Goal: Check status: Check status

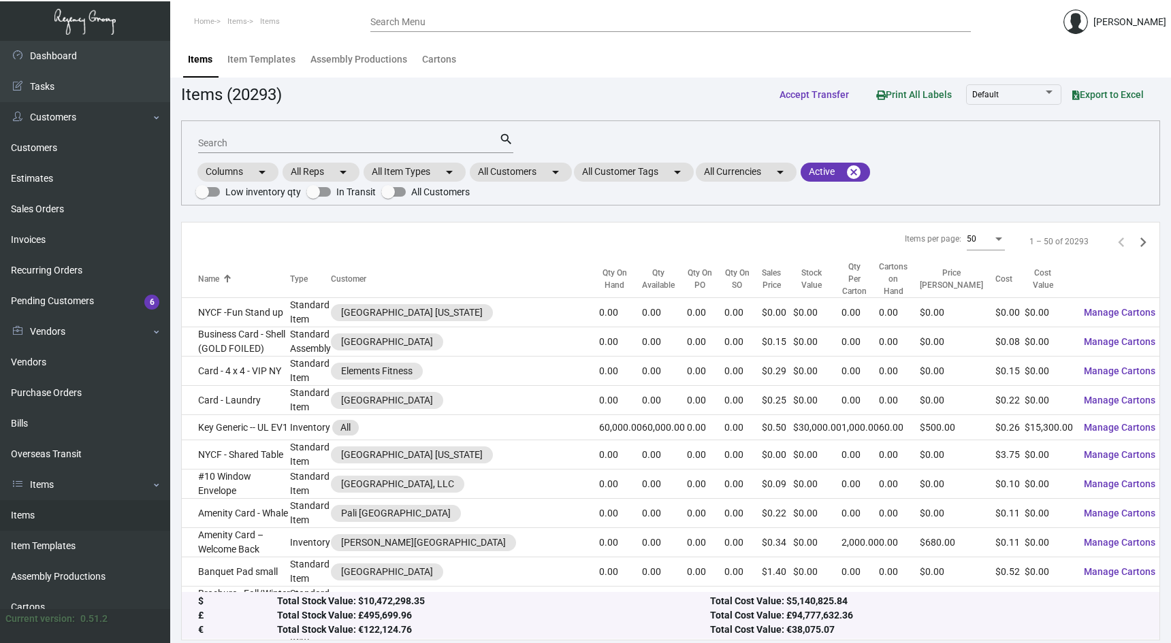
click at [430, 151] on div "Search" at bounding box center [348, 142] width 301 height 21
click at [514, 176] on mat-chip "All Customers arrow_drop_down" at bounding box center [521, 172] width 102 height 19
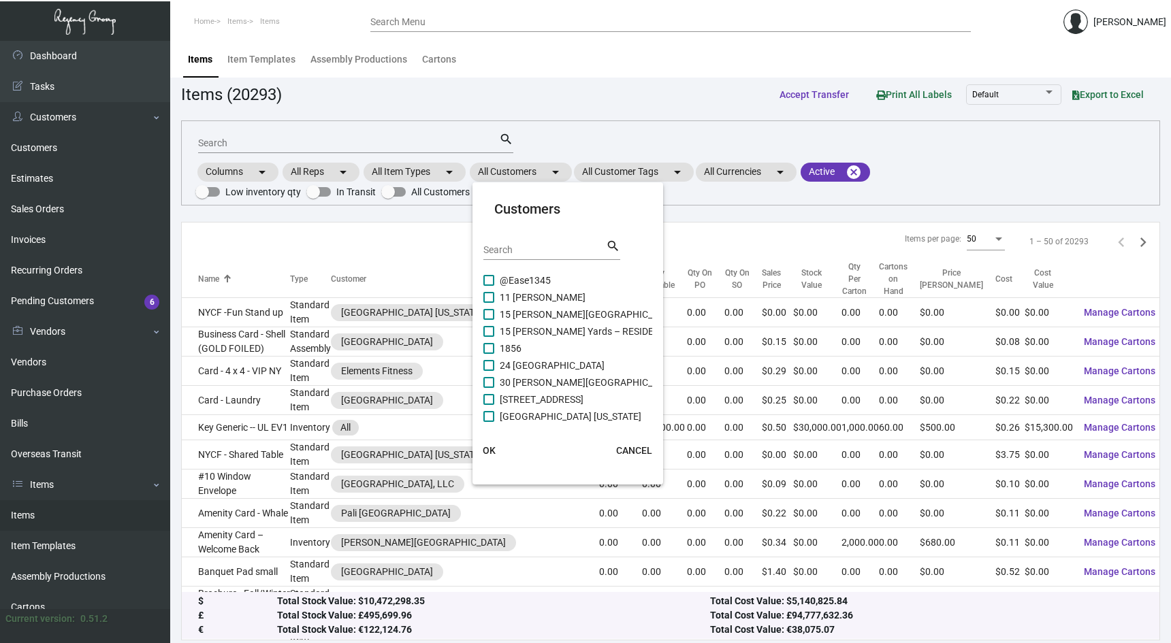
click at [516, 237] on mat-card-header "Customers Search search" at bounding box center [567, 235] width 169 height 73
click at [516, 245] on input "Search" at bounding box center [544, 250] width 123 height 11
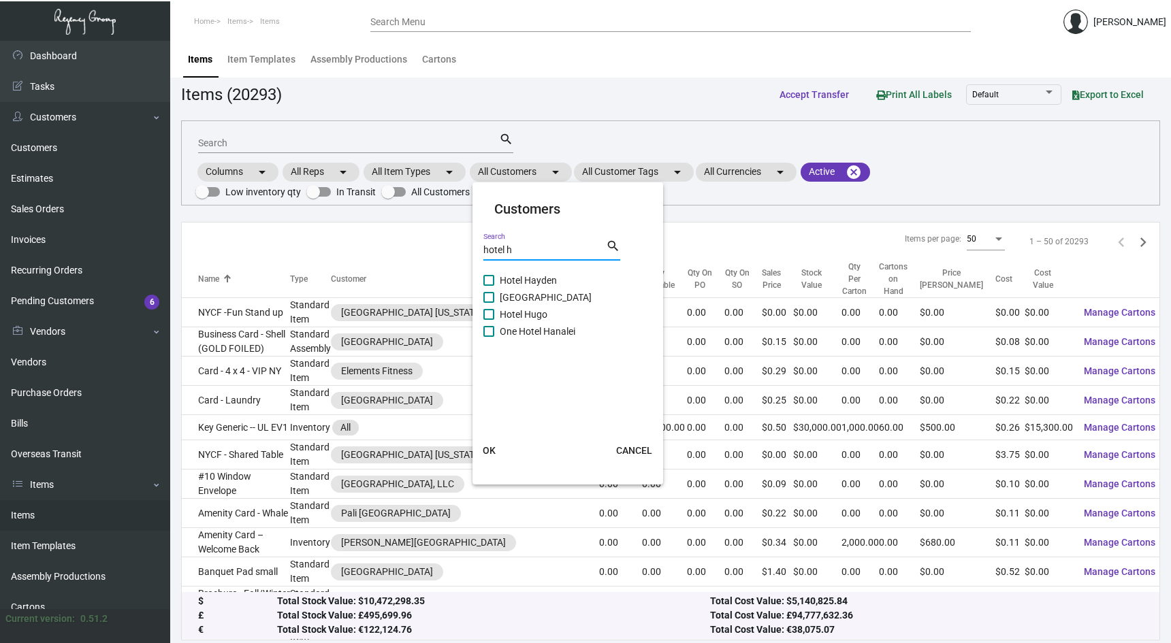
type input "hotel h"
click at [494, 311] on span at bounding box center [488, 314] width 11 height 11
click at [489, 320] on input "Hotel Hugo" at bounding box center [488, 320] width 1 height 1
checkbox input "true"
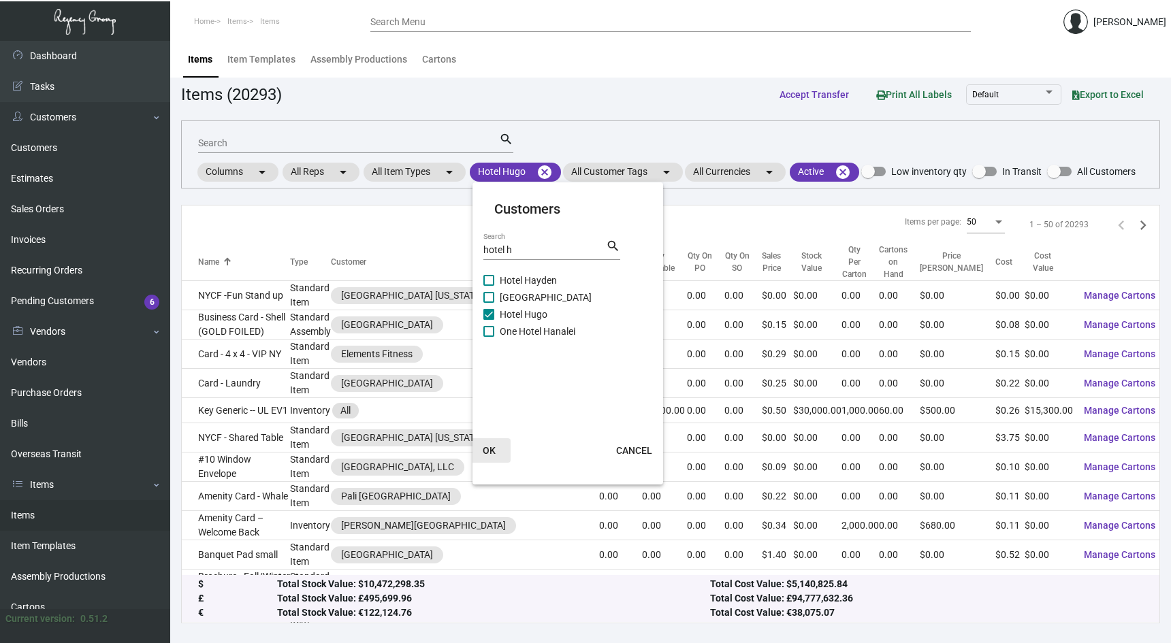
click at [492, 443] on button "OK" at bounding box center [489, 451] width 44 height 25
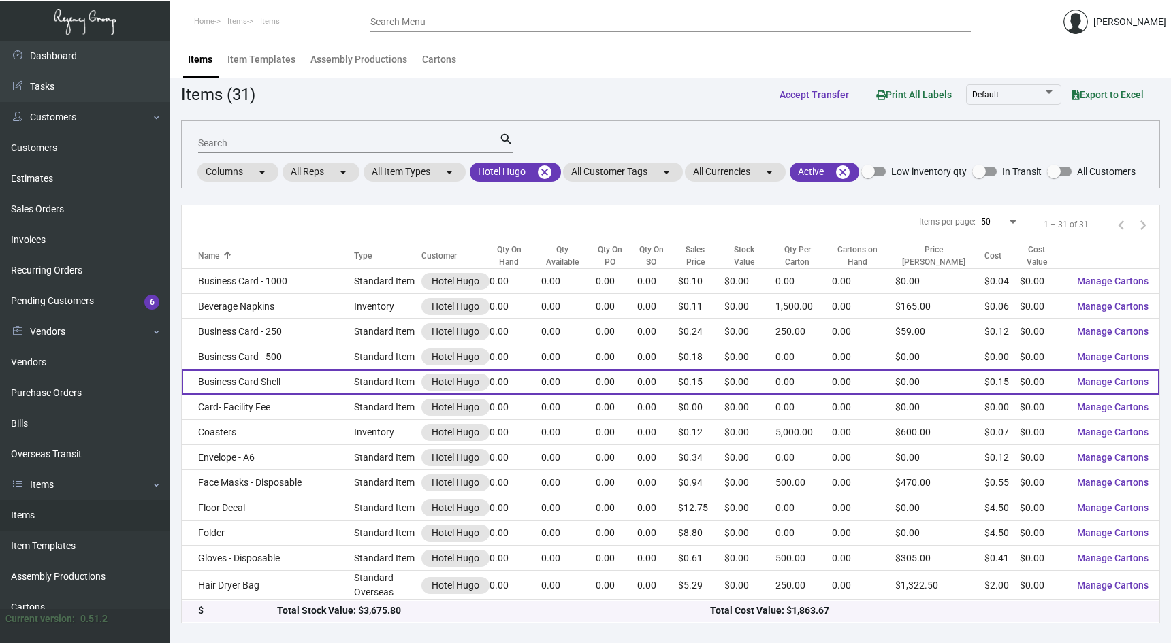
click at [298, 381] on td "Business Card Shell" at bounding box center [268, 382] width 172 height 25
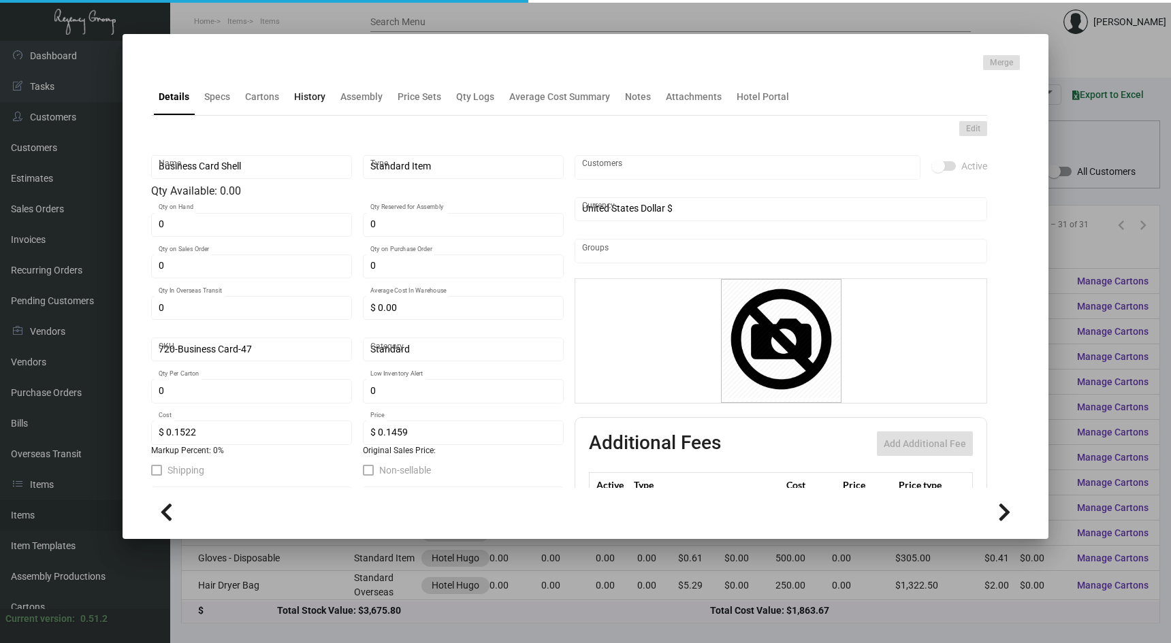
click at [307, 92] on div "History" at bounding box center [309, 97] width 31 height 14
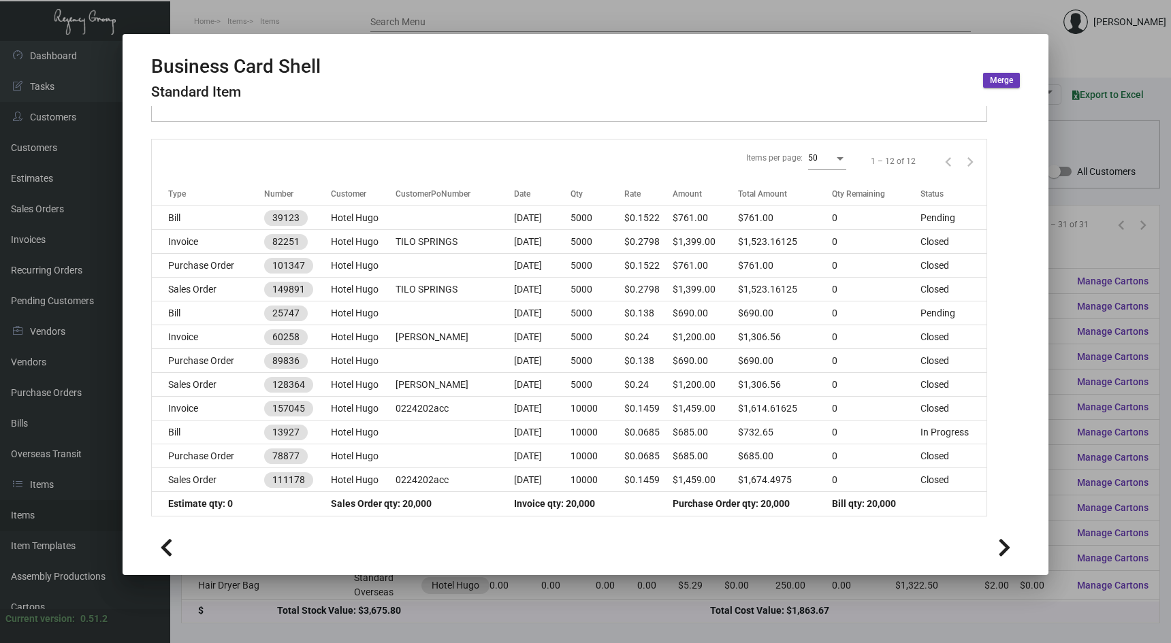
scroll to position [138, 0]
